Goal: Task Accomplishment & Management: Manage account settings

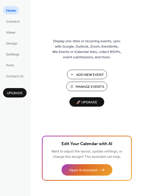
click at [84, 85] on span "Manage Events" at bounding box center [89, 86] width 29 height 5
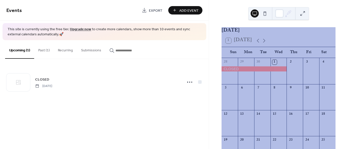
click at [42, 48] on button "Past (1)" at bounding box center [44, 49] width 20 height 18
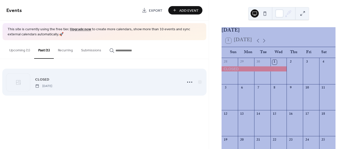
click at [52, 84] on span "Saturday, September 20, 2025" at bounding box center [43, 86] width 17 height 5
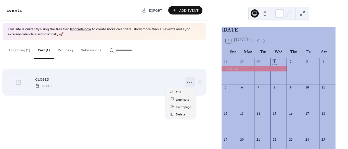
click at [186, 83] on icon at bounding box center [189, 82] width 8 height 8
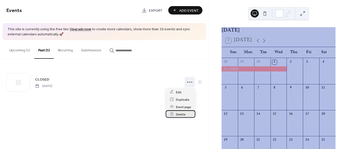
click at [179, 114] on span "Delete" at bounding box center [181, 114] width 10 height 5
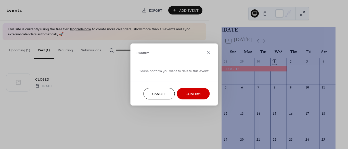
click at [190, 94] on span "Confirm" at bounding box center [192, 94] width 15 height 5
